Goal: Task Accomplishment & Management: Manage account settings

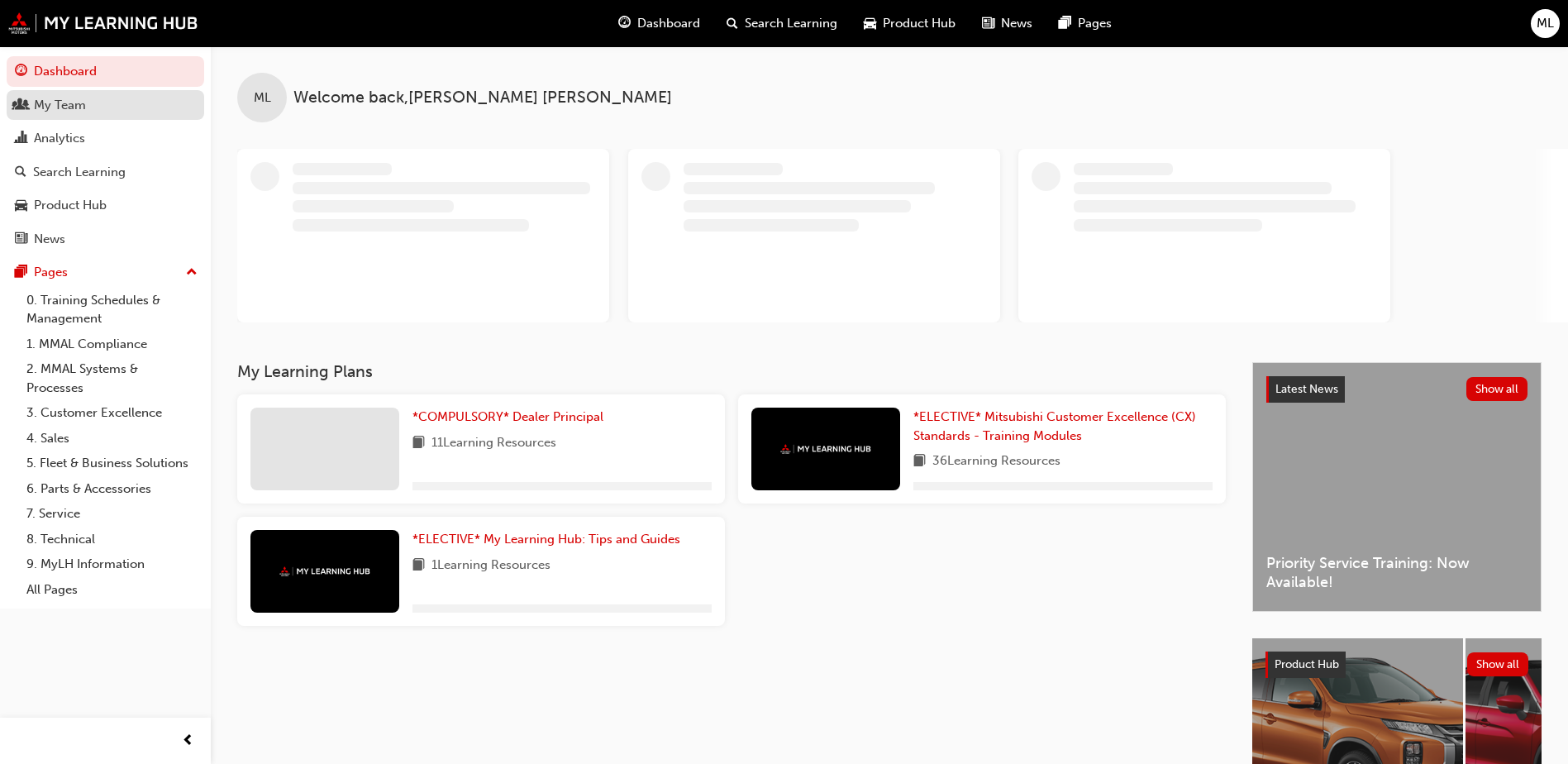
click at [65, 107] on div "My Team" at bounding box center [59, 105] width 52 height 19
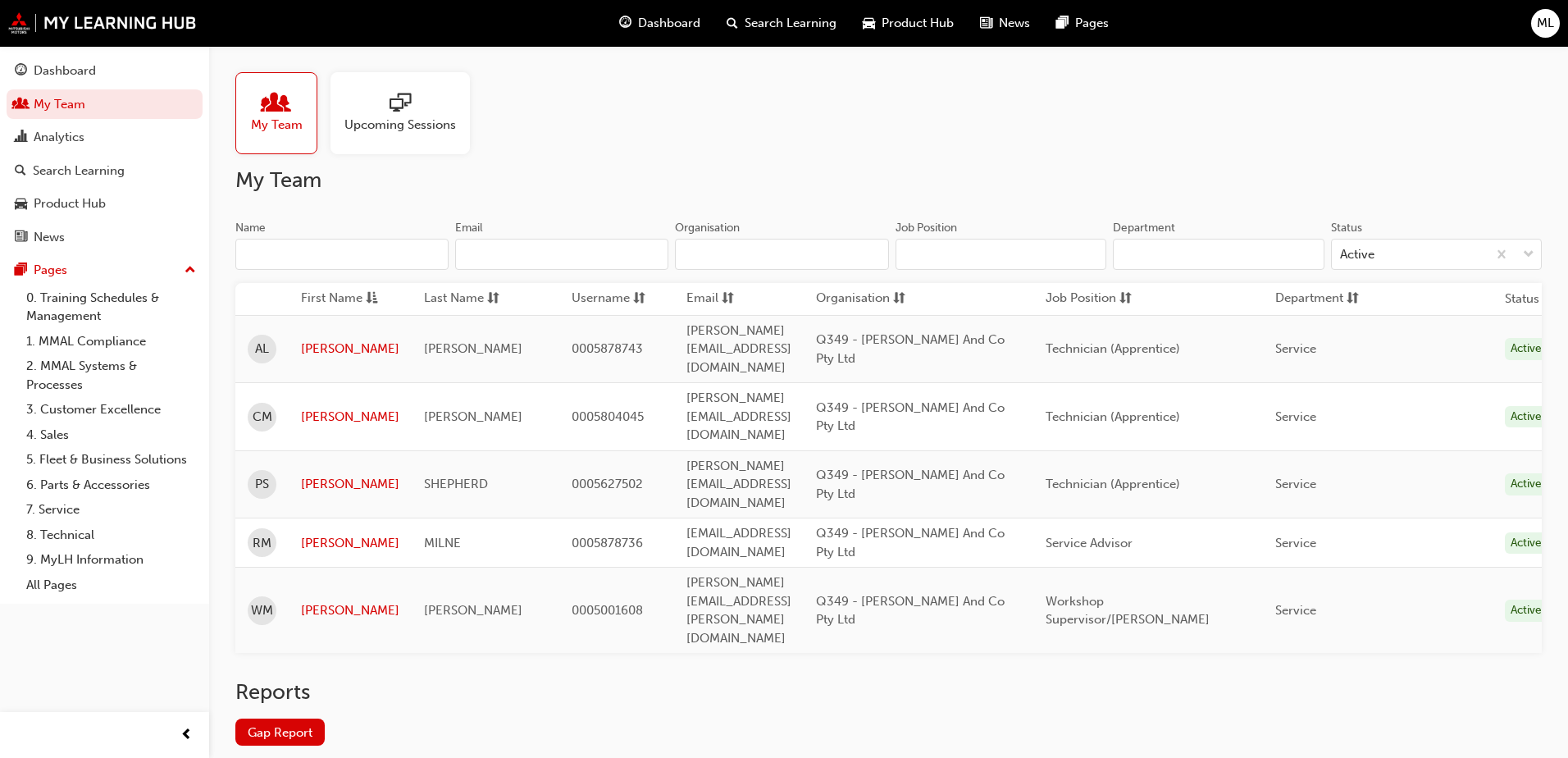
click at [1542, 23] on span "ML" at bounding box center [1545, 23] width 17 height 19
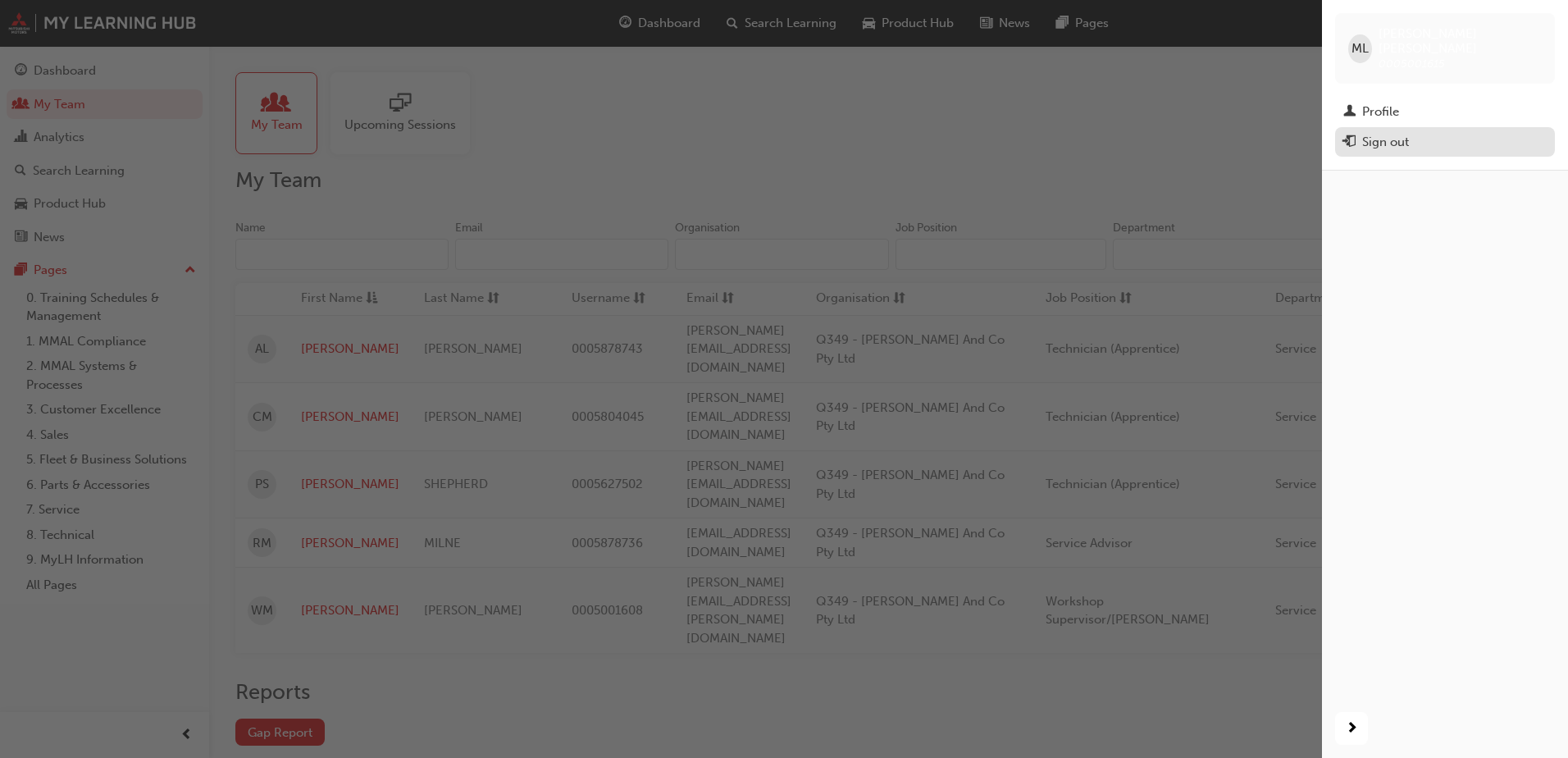
click at [1405, 133] on div "Sign out" at bounding box center [1386, 142] width 47 height 19
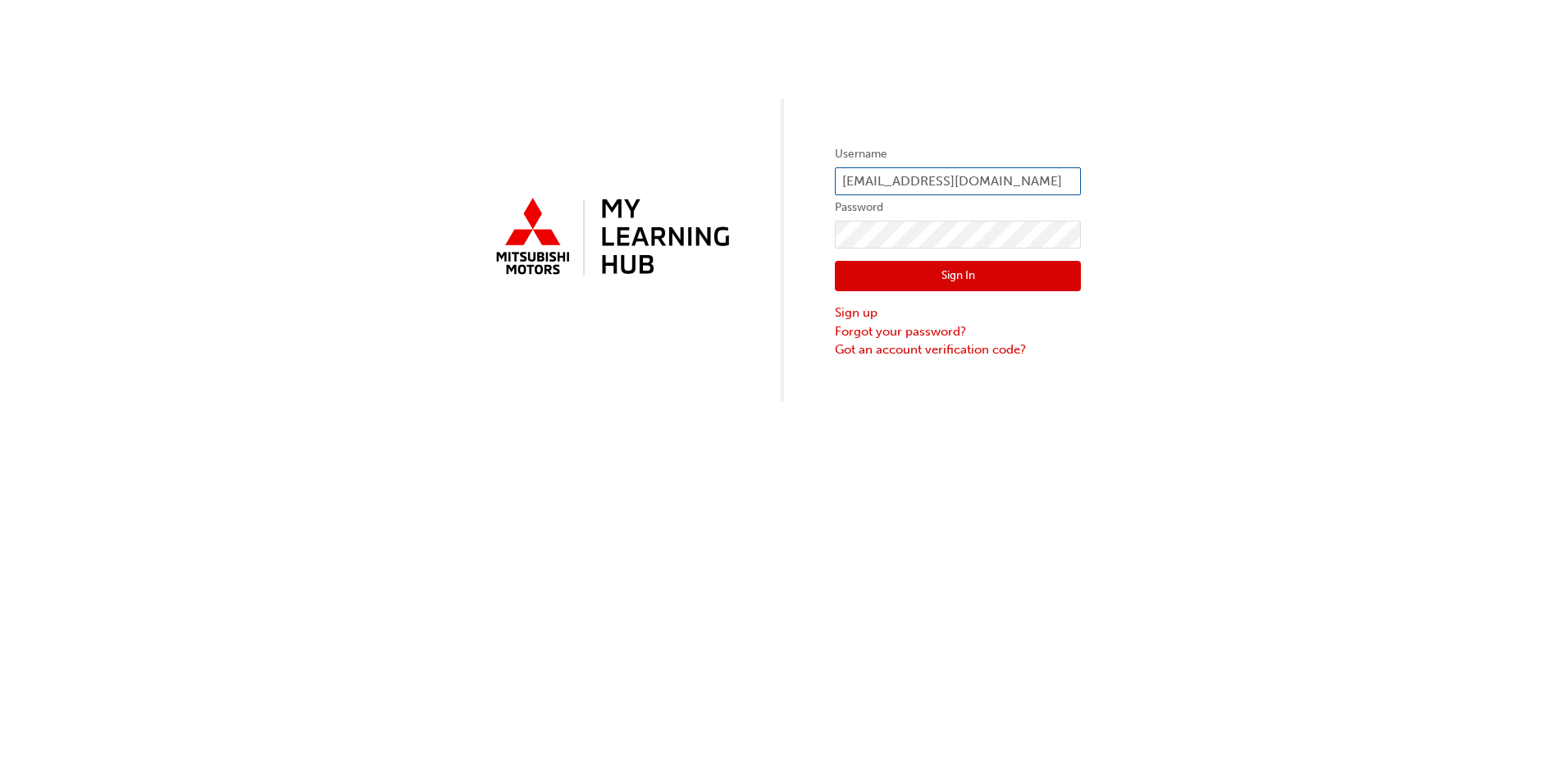
click at [865, 186] on input "[EMAIL_ADDRESS][DOMAIN_NAME]" at bounding box center [957, 181] width 246 height 28
type input "[PERSON_NAME][EMAIL_ADDRESS][DOMAIN_NAME]"
click at [929, 267] on button "Sign In" at bounding box center [957, 276] width 246 height 32
